Goal: Task Accomplishment & Management: Complete application form

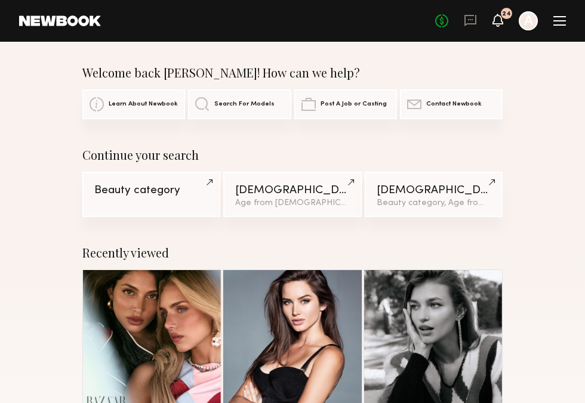
click at [501, 19] on icon at bounding box center [498, 20] width 10 height 8
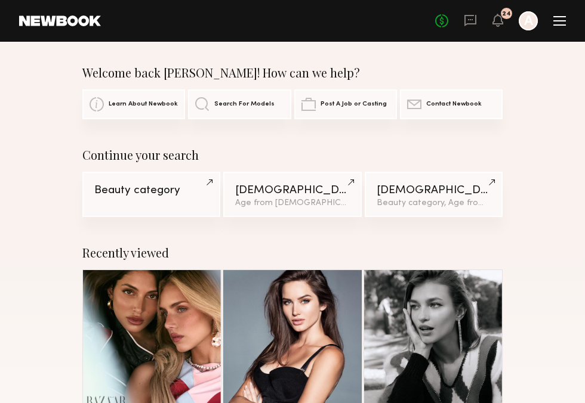
click at [521, 23] on div at bounding box center [528, 20] width 19 height 19
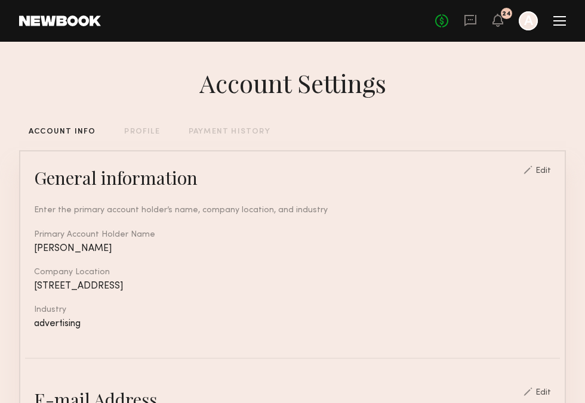
click at [529, 21] on div at bounding box center [528, 20] width 19 height 19
click at [554, 27] on div "No fees up to $5,000 24 A" at bounding box center [500, 20] width 131 height 19
click at [560, 25] on div at bounding box center [559, 24] width 13 height 1
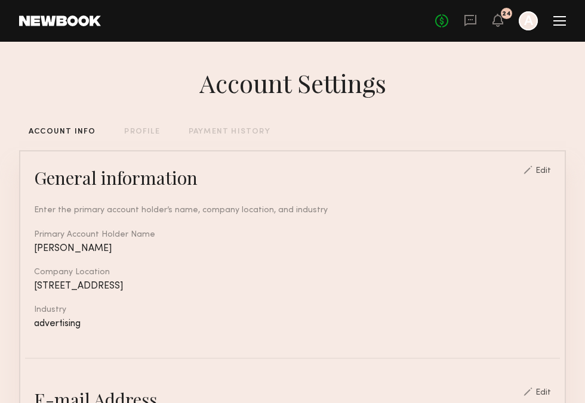
click at [560, 14] on div "No fees up to $5,000 24 A" at bounding box center [500, 20] width 131 height 19
click at [560, 22] on div at bounding box center [559, 21] width 13 height 10
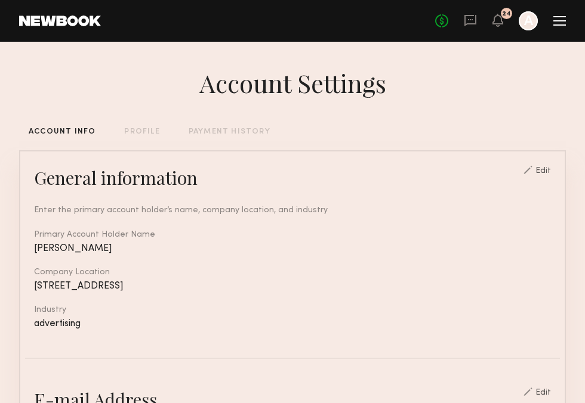
click at [70, 21] on link at bounding box center [60, 21] width 82 height 11
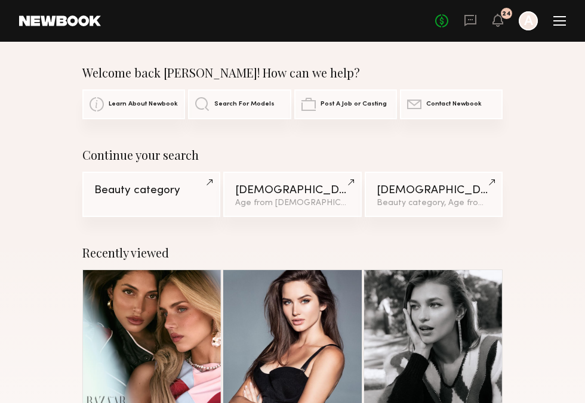
click at [350, 93] on link "Post A Job or Casting" at bounding box center [345, 105] width 103 height 30
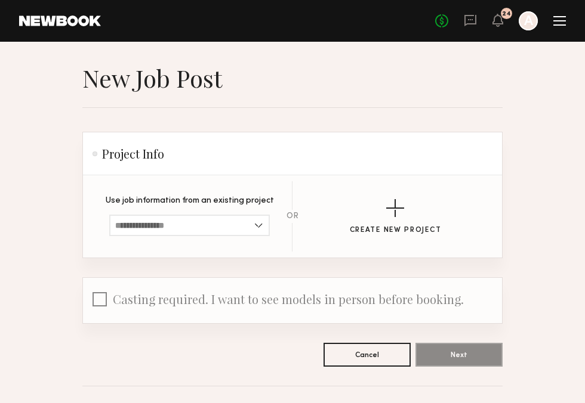
click at [184, 236] on section "Use job information from an existing project Living Proof PDP/UGC shoot Sicily …" at bounding box center [292, 216] width 381 height 70
click at [189, 226] on input at bounding box center [189, 225] width 161 height 21
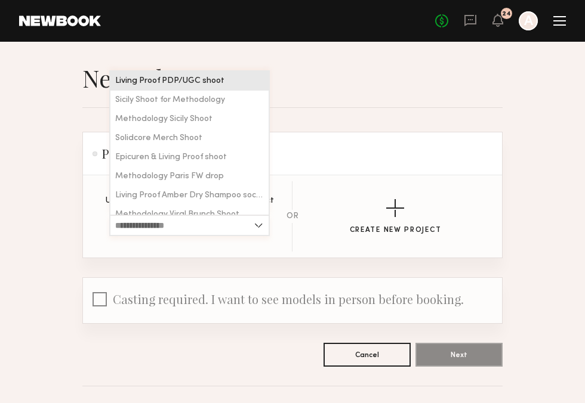
click at [184, 223] on input at bounding box center [189, 225] width 161 height 21
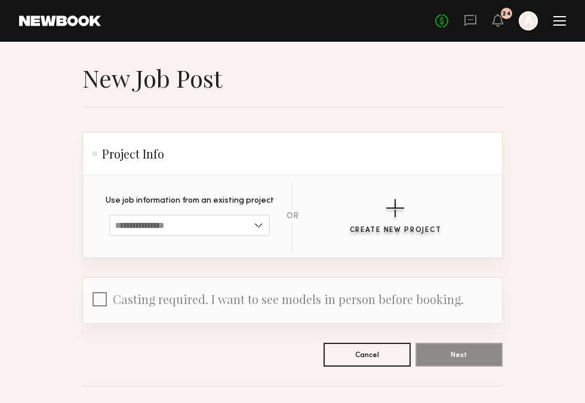
click at [380, 224] on button "Create New Project" at bounding box center [396, 216] width 92 height 35
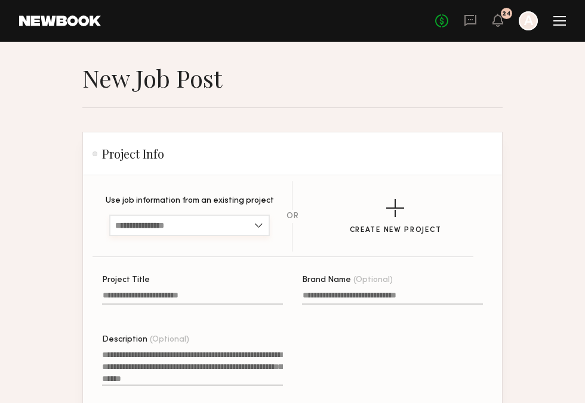
click at [246, 220] on input at bounding box center [189, 225] width 161 height 21
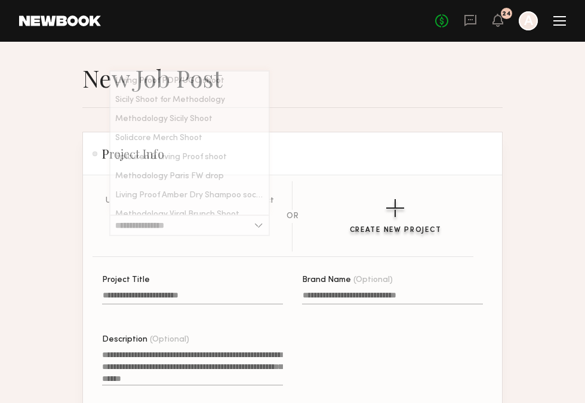
click at [399, 216] on div "button" at bounding box center [395, 208] width 18 height 18
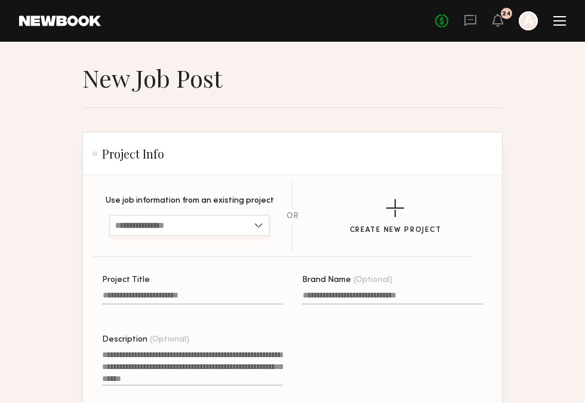
click at [221, 229] on input at bounding box center [189, 225] width 161 height 21
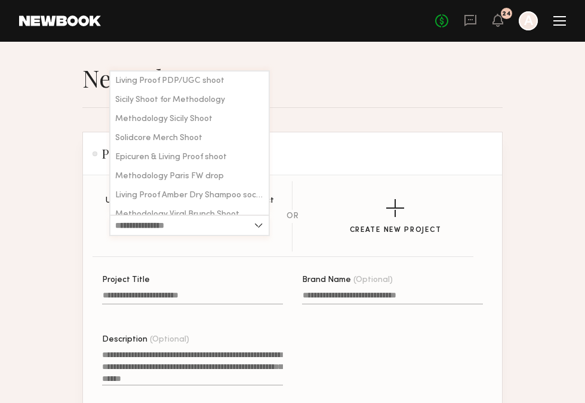
click at [140, 229] on input at bounding box center [189, 225] width 161 height 21
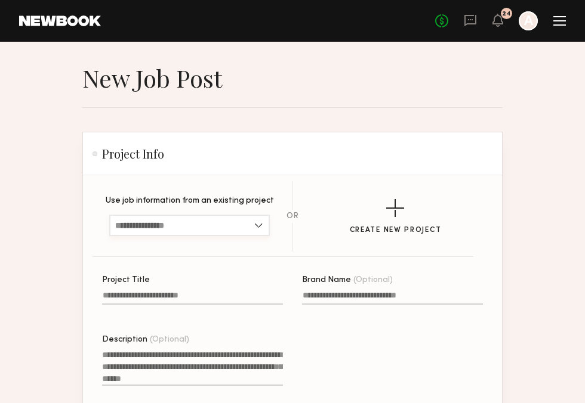
click at [140, 229] on input at bounding box center [189, 225] width 161 height 21
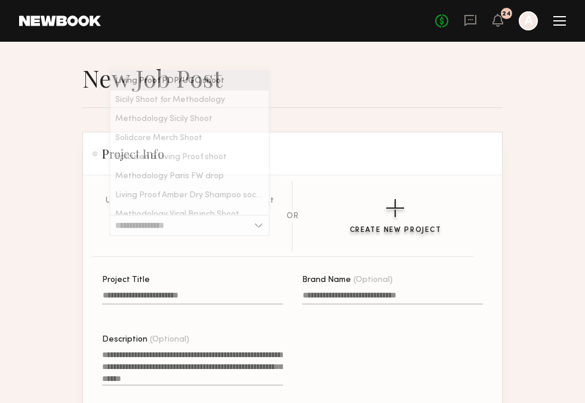
click at [378, 212] on button "Create New Project" at bounding box center [396, 216] width 92 height 35
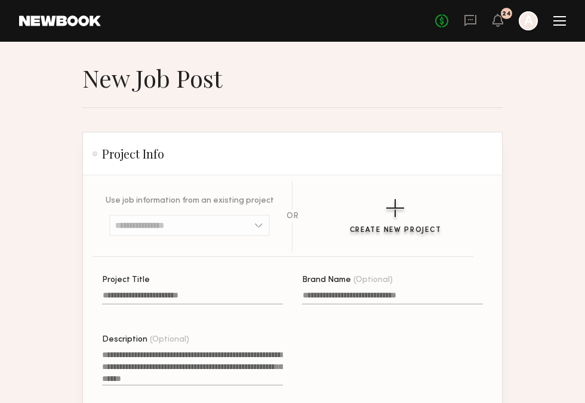
click at [400, 213] on div "button" at bounding box center [395, 208] width 18 height 18
click at [166, 291] on label "Project Title" at bounding box center [192, 296] width 181 height 41
click at [166, 291] on input "Project Title" at bounding box center [192, 298] width 181 height 14
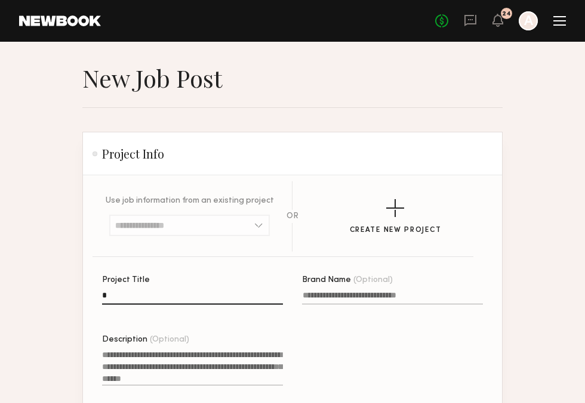
type input "**"
